Goal: Transaction & Acquisition: Purchase product/service

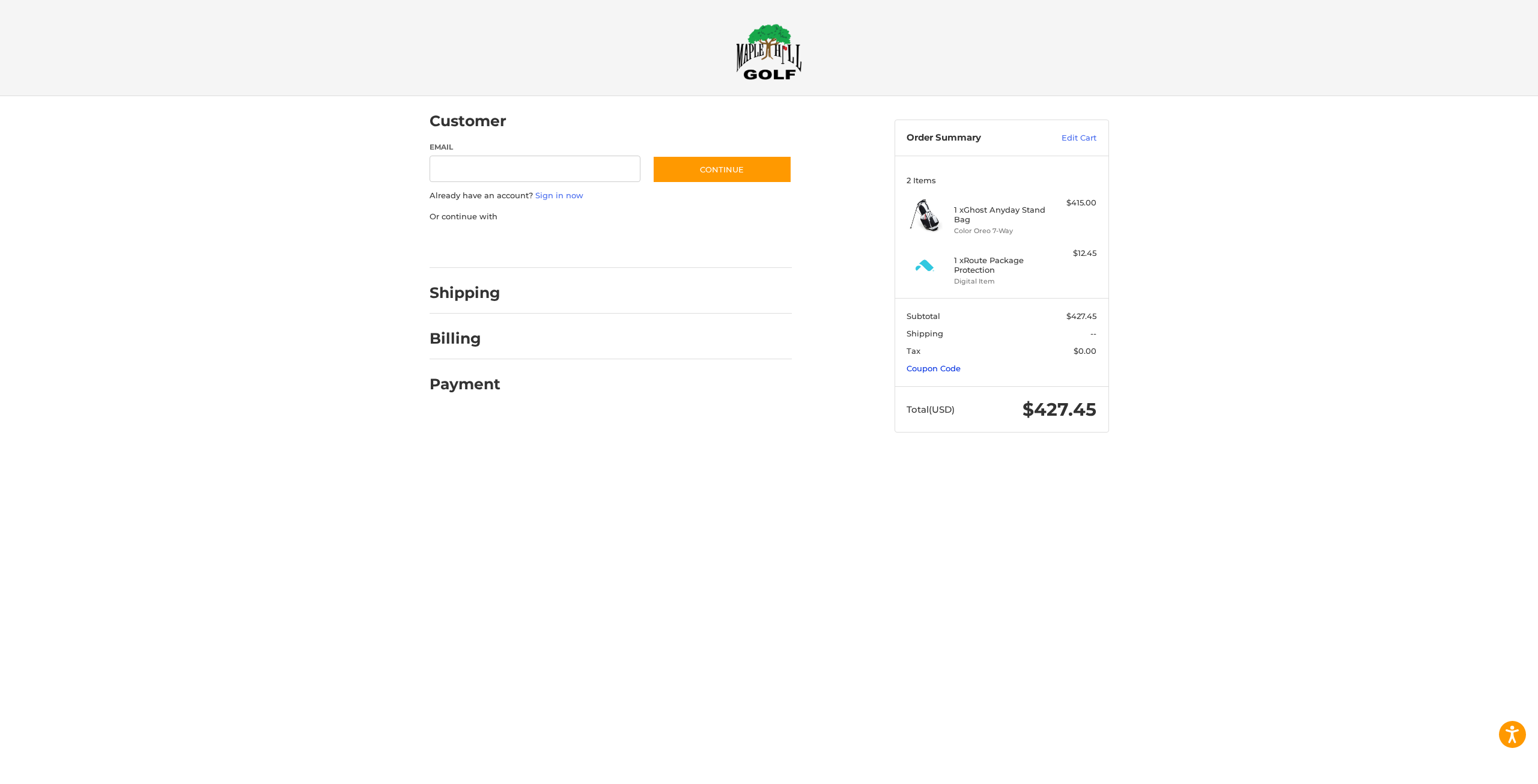
click at [943, 368] on link "Coupon Code" at bounding box center [933, 368] width 54 height 10
click at [955, 391] on input "Gift Certificate or Coupon Code" at bounding box center [967, 394] width 121 height 27
type input "******"
click at [1076, 401] on button "Apply" at bounding box center [1065, 394] width 64 height 27
